Goal: Information Seeking & Learning: Learn about a topic

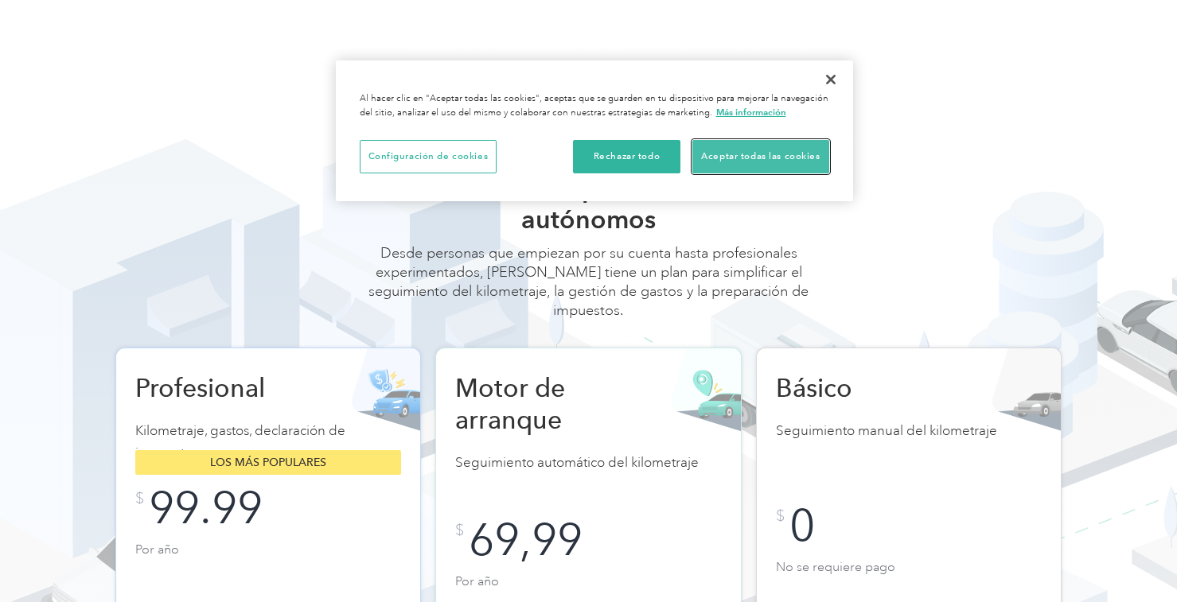
click at [754, 153] on font "Aceptar todas las cookies" at bounding box center [760, 156] width 119 height 10
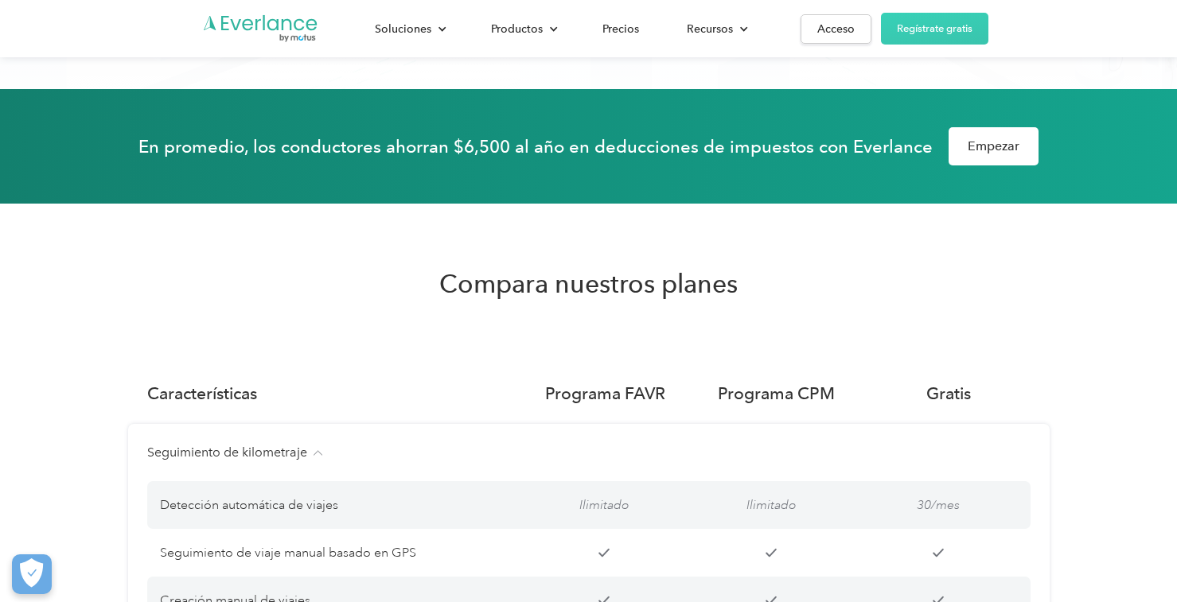
scroll to position [1116, 0]
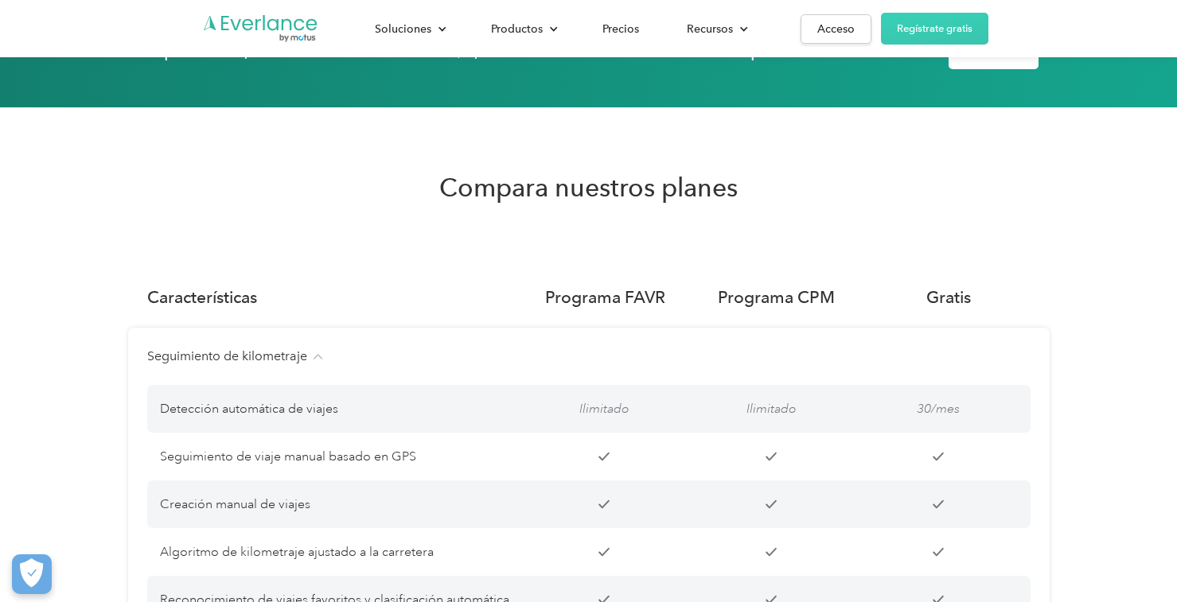
click at [314, 354] on img at bounding box center [319, 357] width 10 height 6
click at [319, 354] on img at bounding box center [319, 357] width 10 height 6
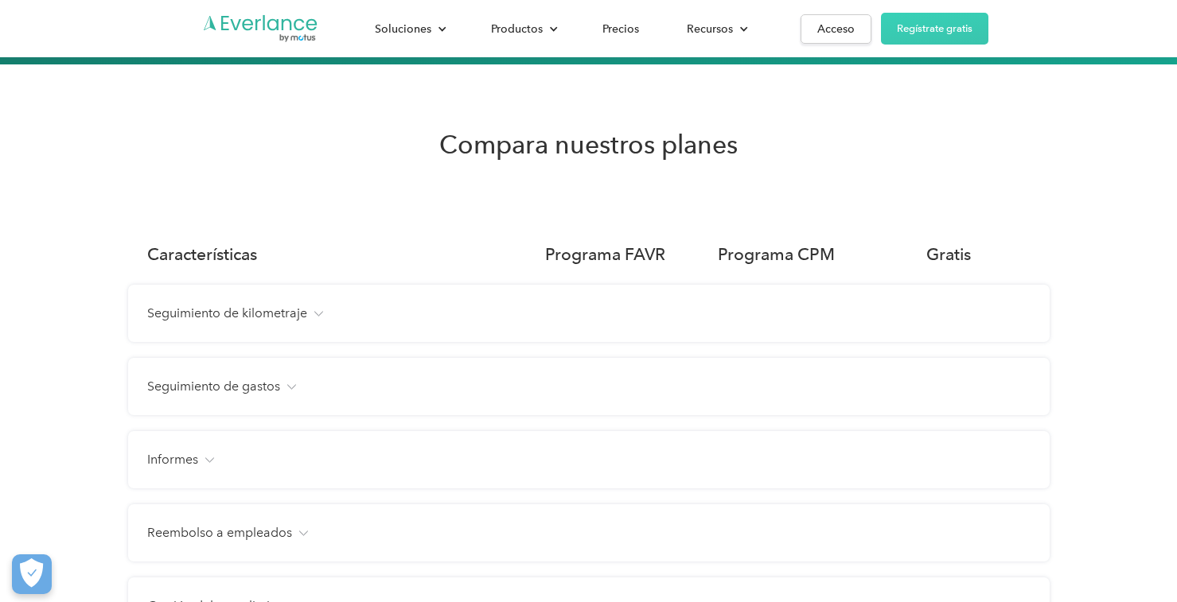
scroll to position [1190, 0]
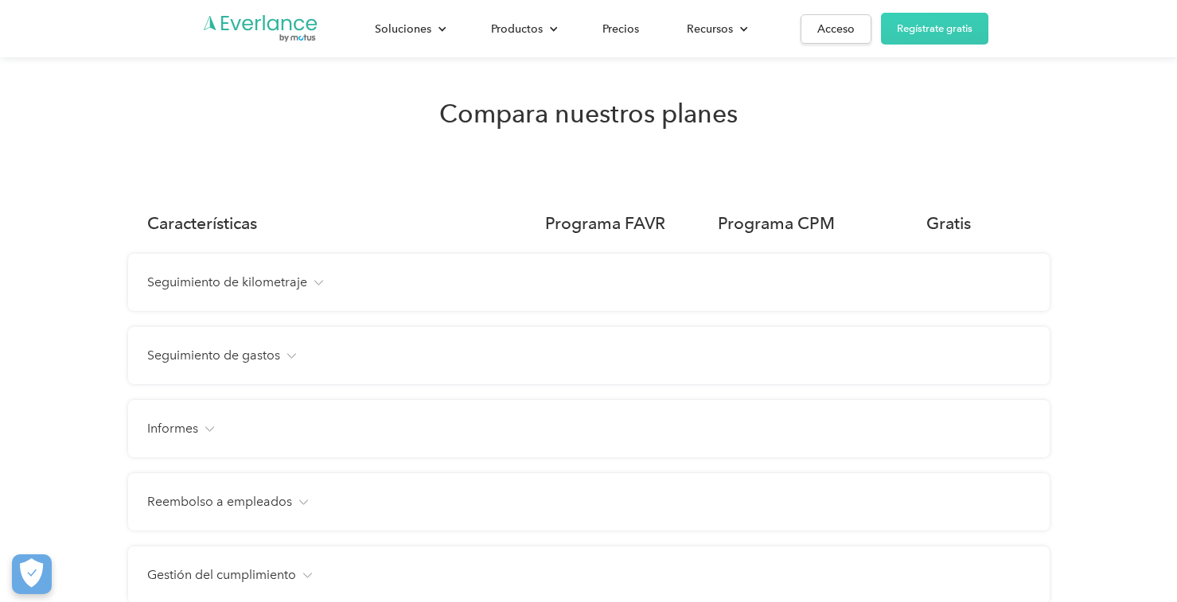
click at [289, 353] on img at bounding box center [291, 356] width 10 height 6
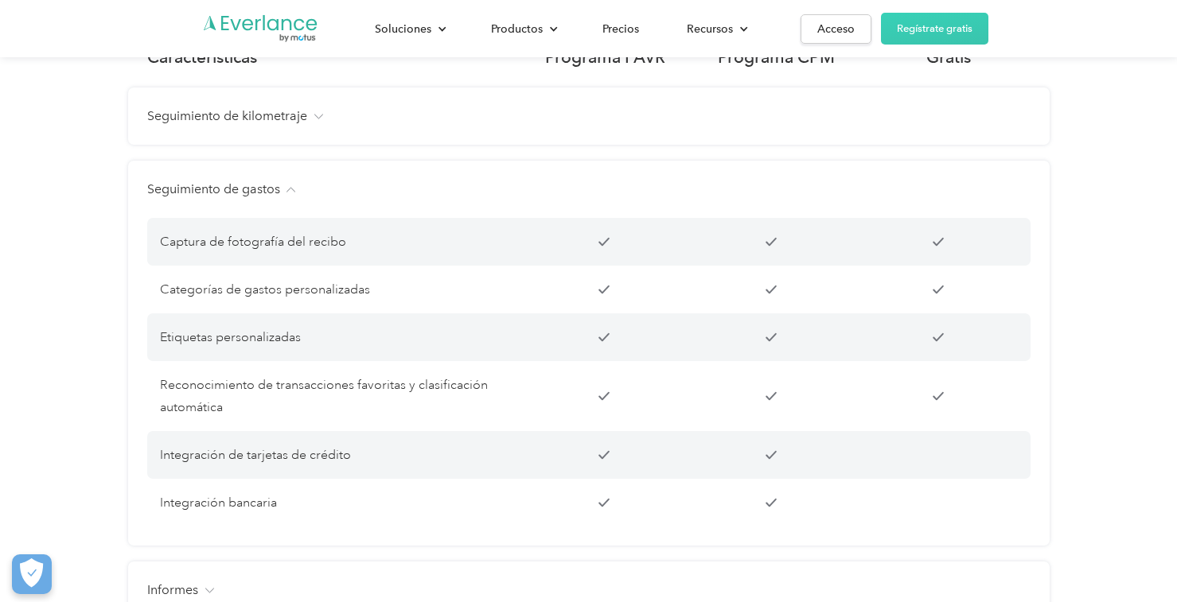
scroll to position [1350, 0]
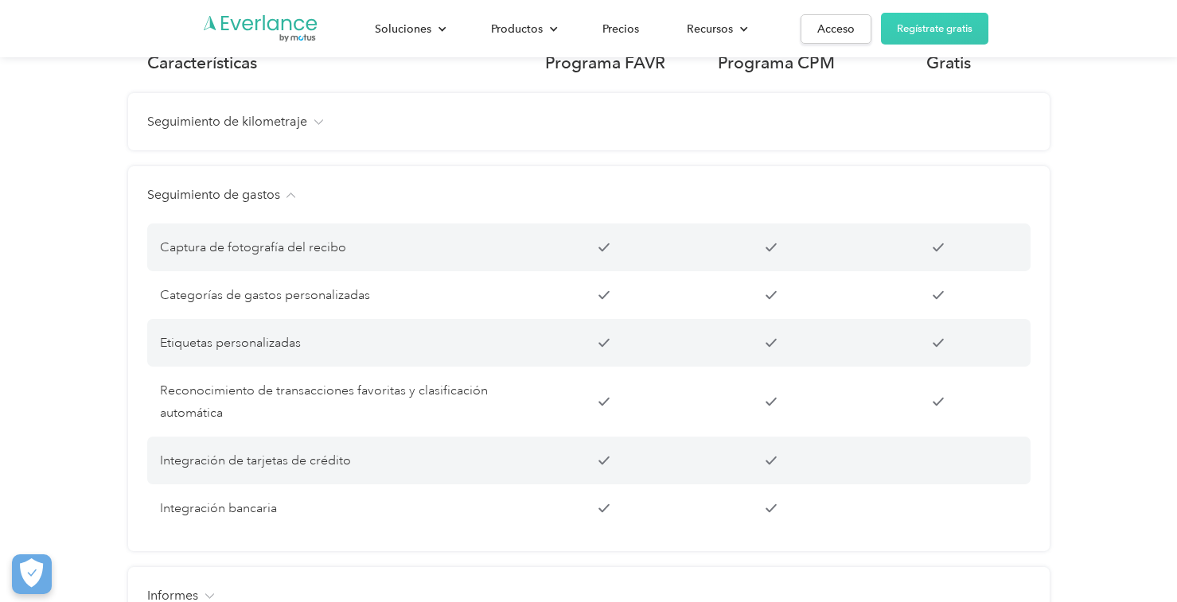
click at [291, 193] on img at bounding box center [291, 196] width 10 height 6
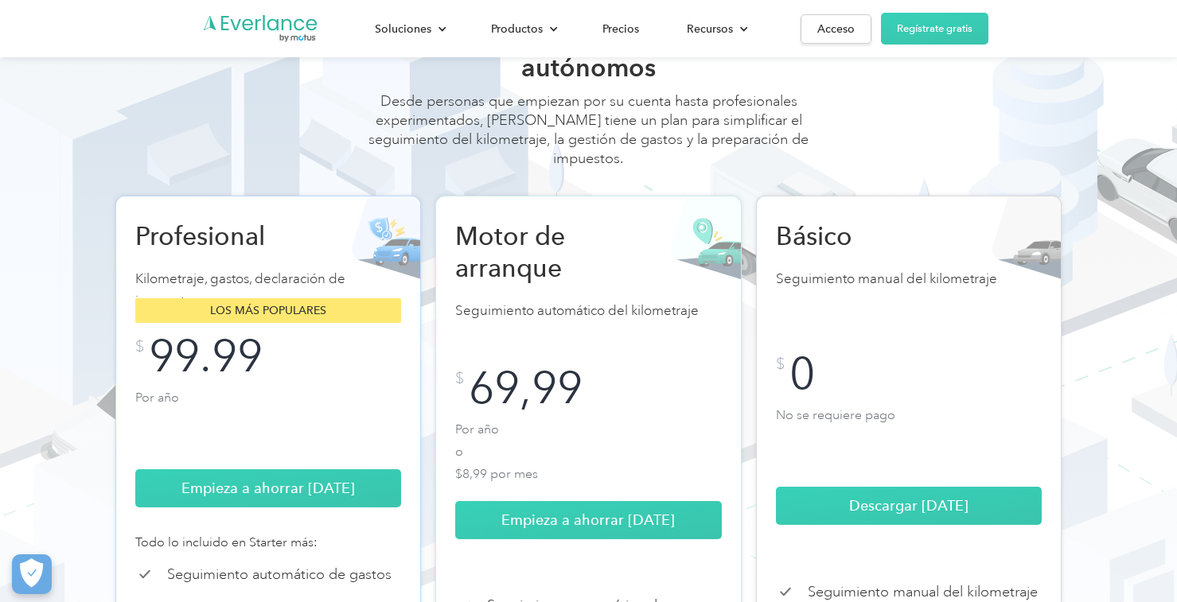
scroll to position [0, 0]
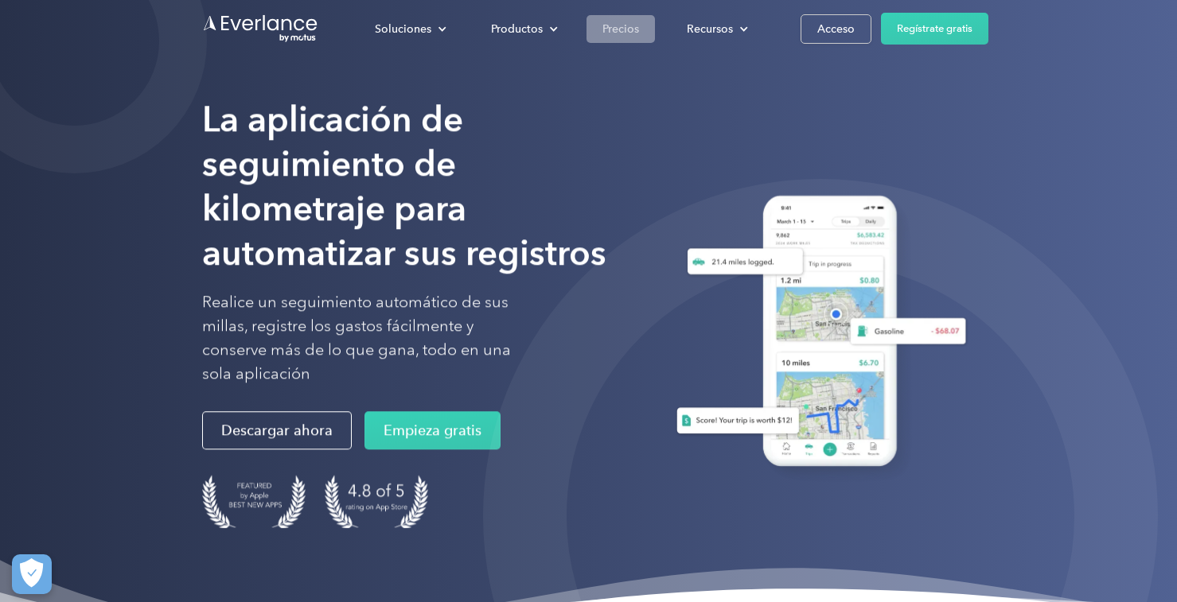
click at [617, 25] on font "Precios" at bounding box center [620, 29] width 37 height 14
